Goal: Transaction & Acquisition: Purchase product/service

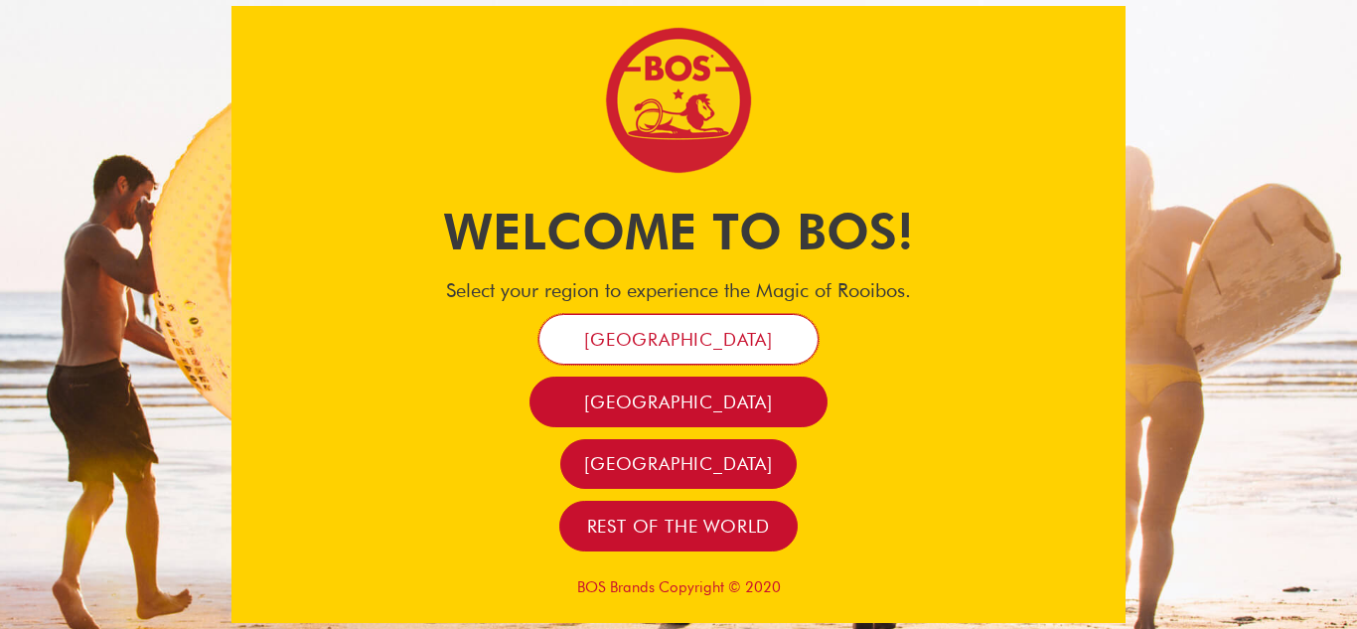
click at [659, 340] on span "[GEOGRAPHIC_DATA]" at bounding box center [678, 339] width 189 height 23
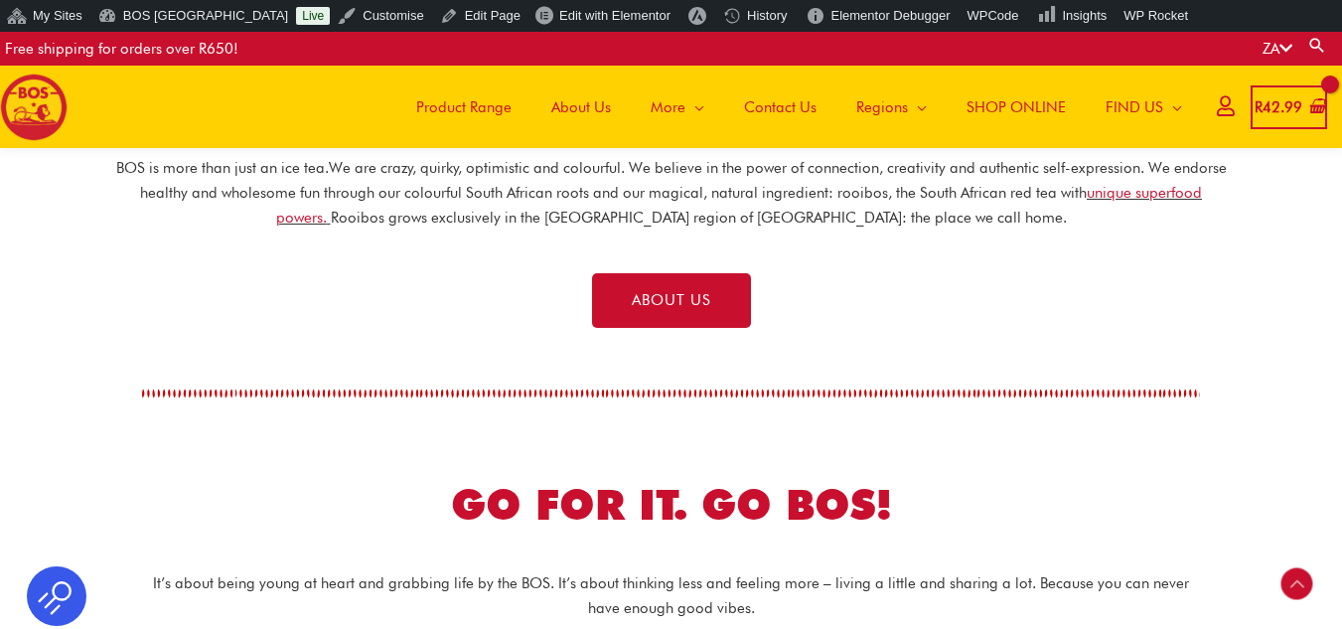
scroll to position [592, 0]
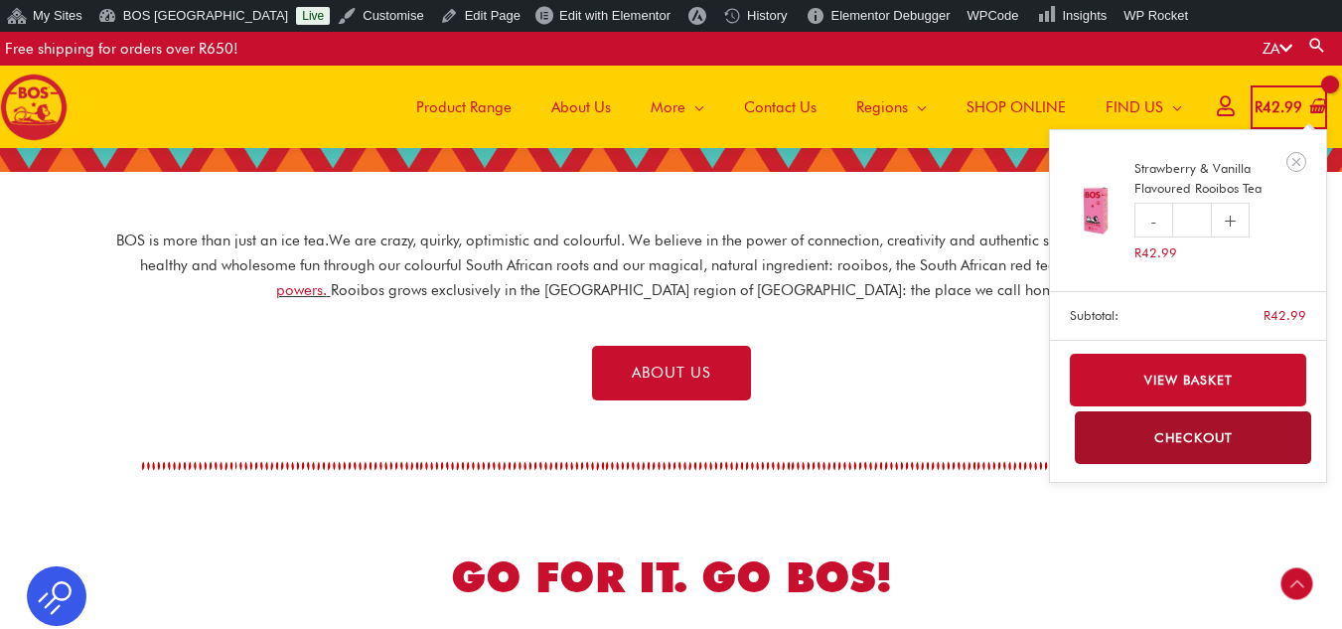
click at [1277, 105] on bdi "R 42.99" at bounding box center [1279, 107] width 48 height 18
click at [1300, 158] on icon "Remove Strawberry & Vanilla Flavoured Rooibos Tea from cart" at bounding box center [1297, 162] width 14 height 14
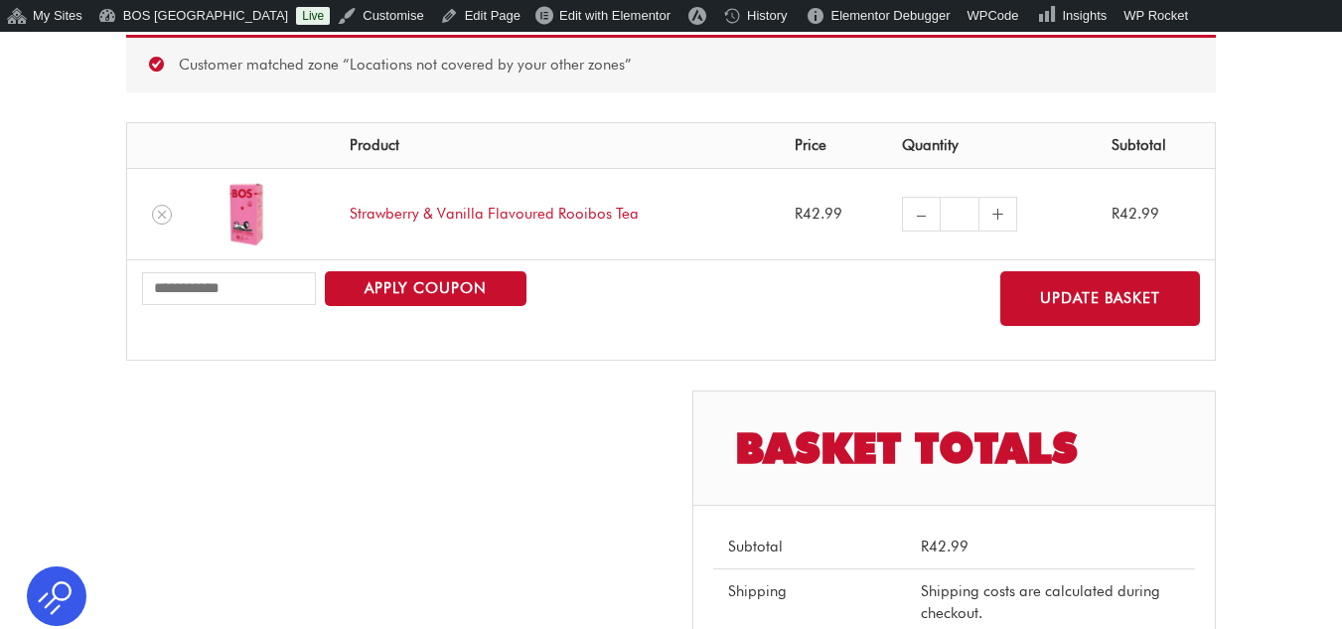
scroll to position [298, 0]
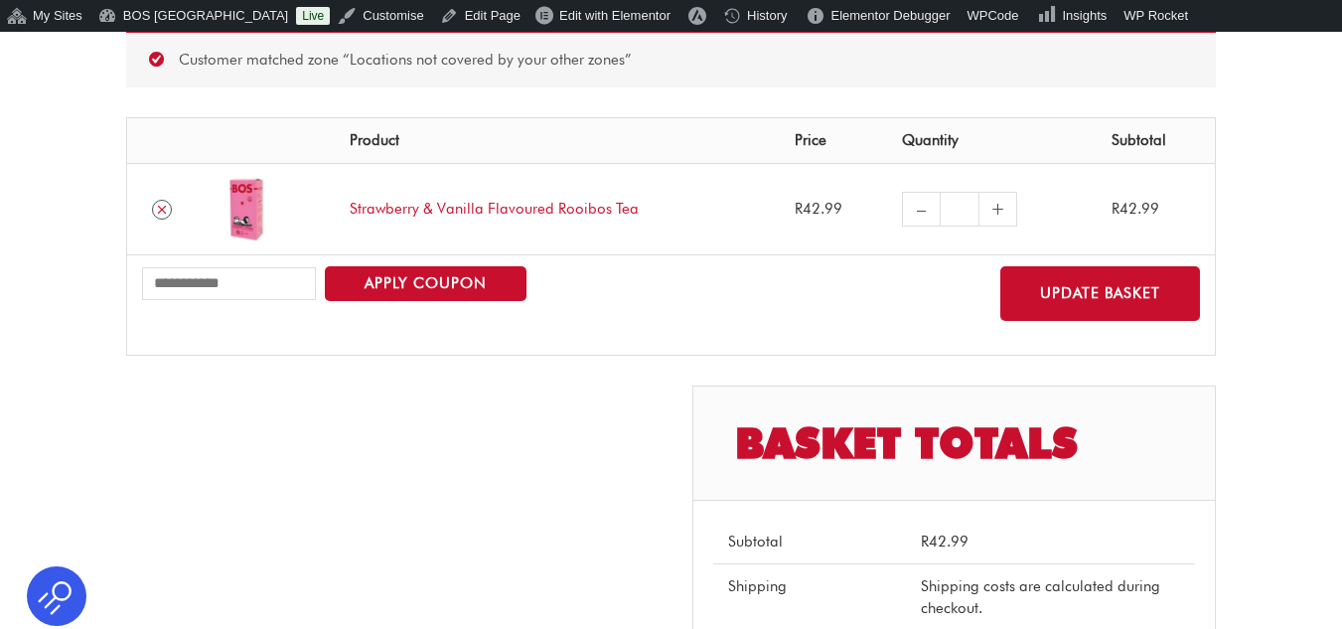
click at [166, 213] on icon "Remove Strawberry & Vanilla Flavoured Rooibos Tea from cart" at bounding box center [162, 210] width 14 height 14
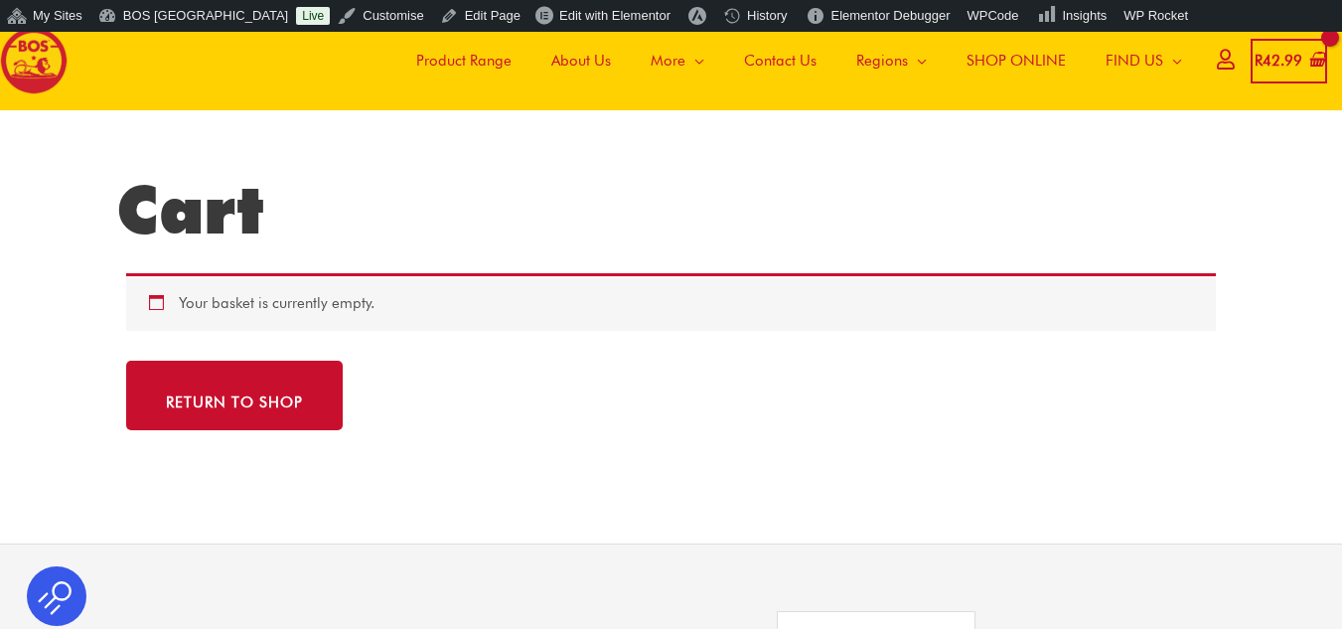
scroll to position [0, 0]
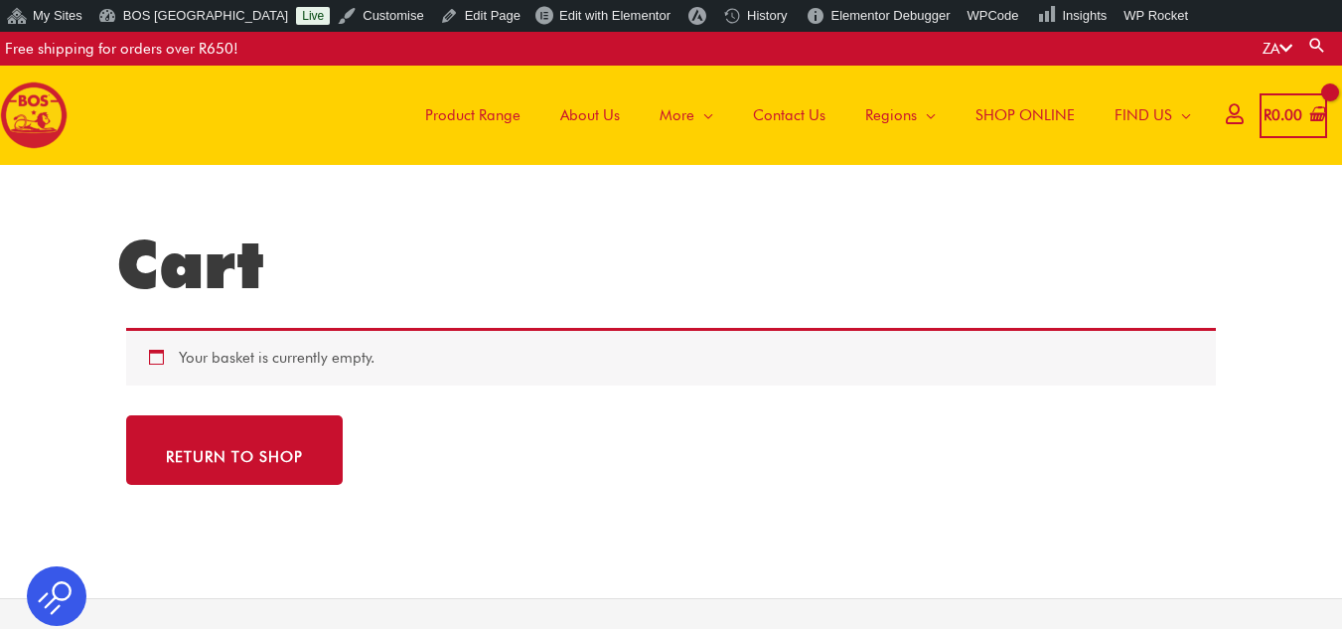
click at [499, 116] on span "Product Range" at bounding box center [472, 115] width 95 height 60
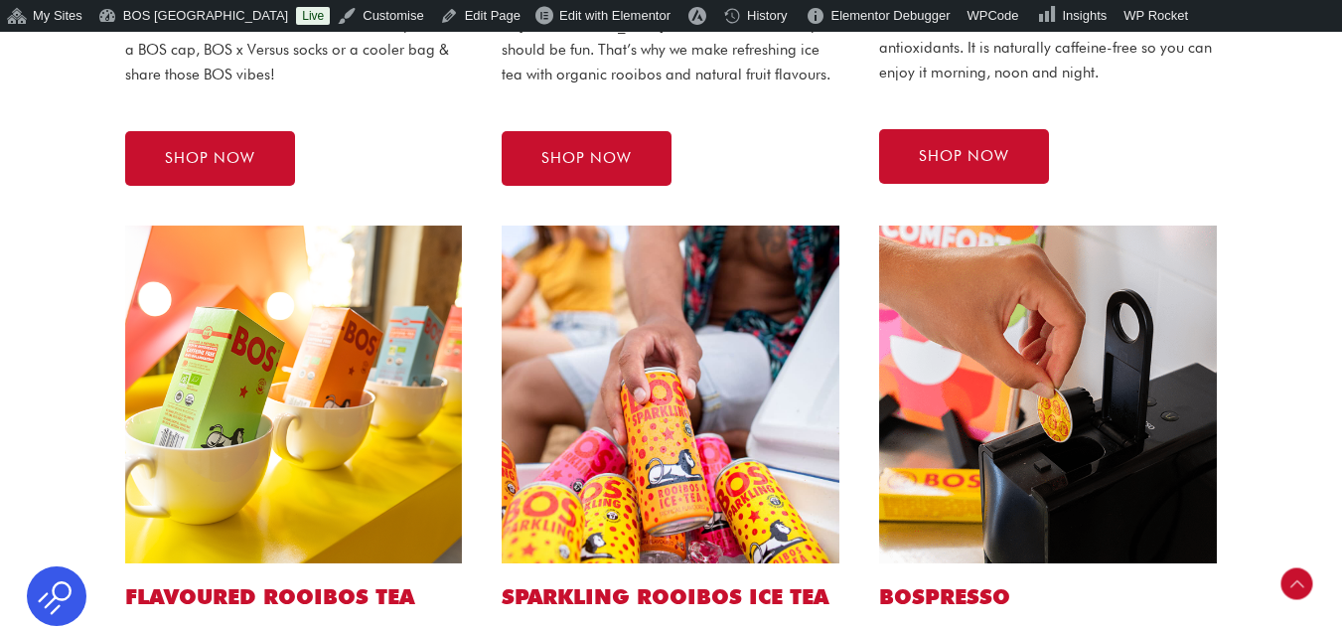
scroll to position [894, 0]
